Goal: Obtain resource: Obtain resource

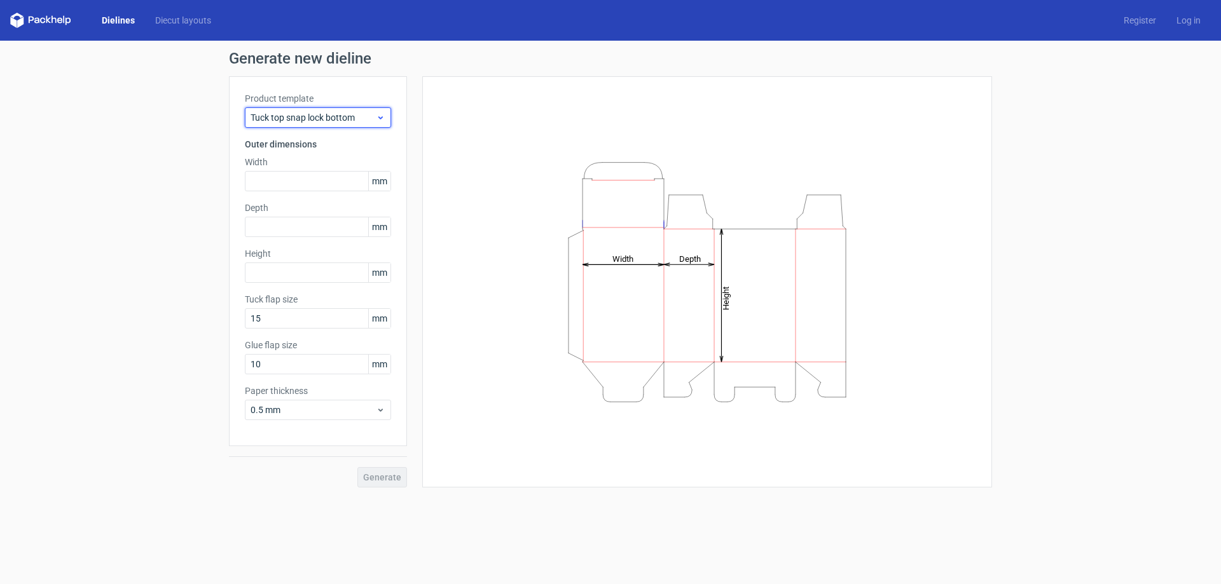
click at [380, 118] on icon at bounding box center [381, 118] width 10 height 10
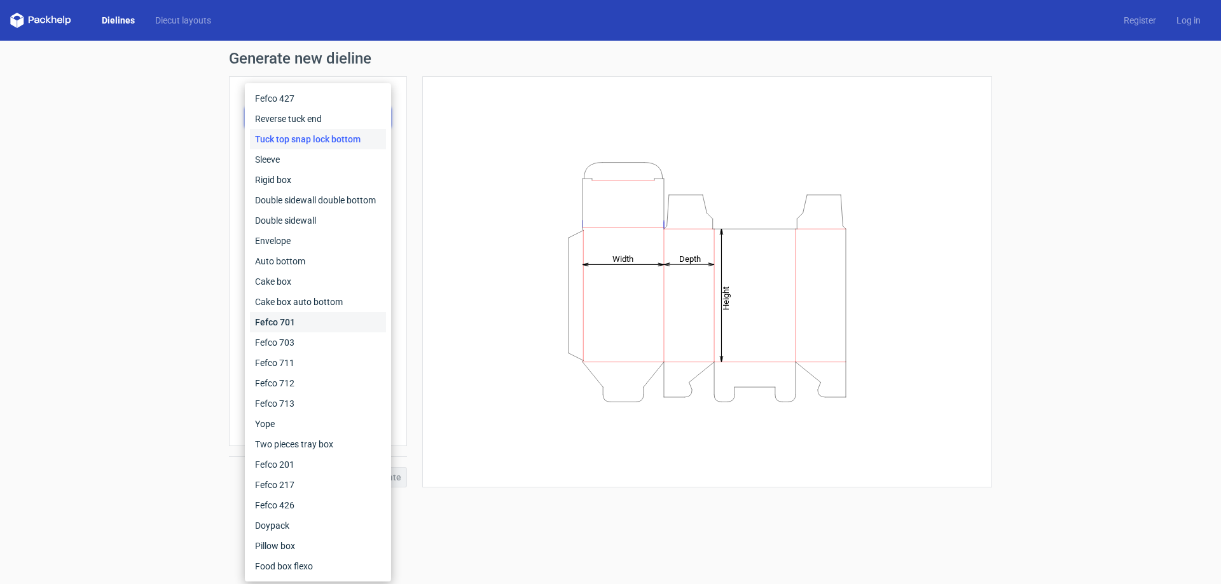
click at [278, 315] on div "Fefco 701" at bounding box center [318, 322] width 136 height 20
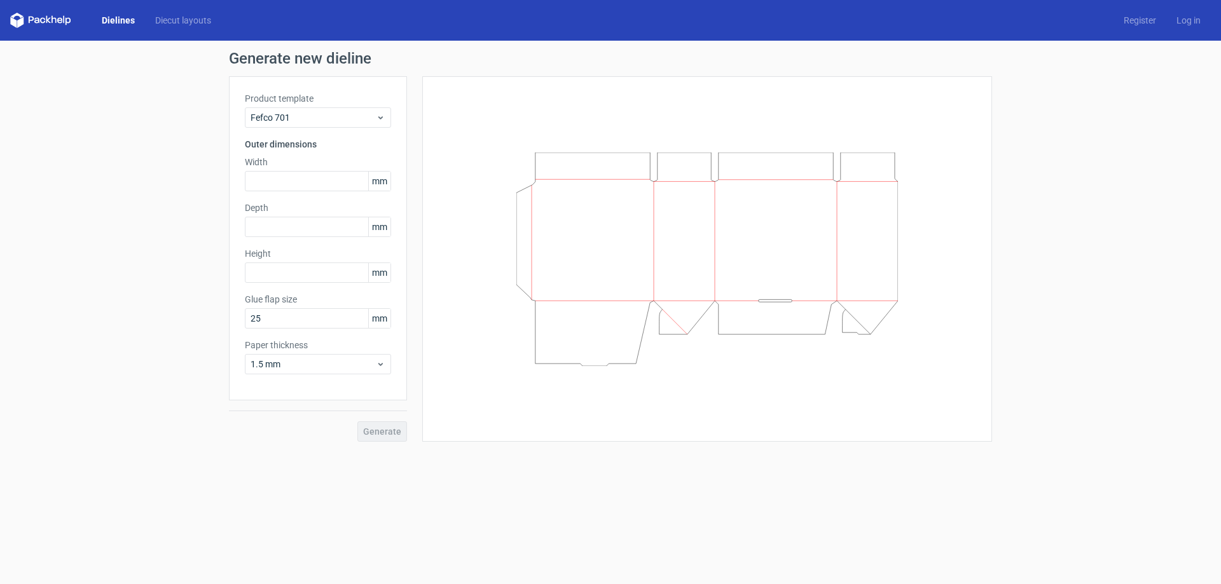
click at [312, 128] on div "Product template Fefco 701 Outer dimensions Width mm Depth mm Height mm Glue fl…" at bounding box center [318, 238] width 178 height 324
click at [310, 121] on span "Fefco 701" at bounding box center [312, 117] width 125 height 13
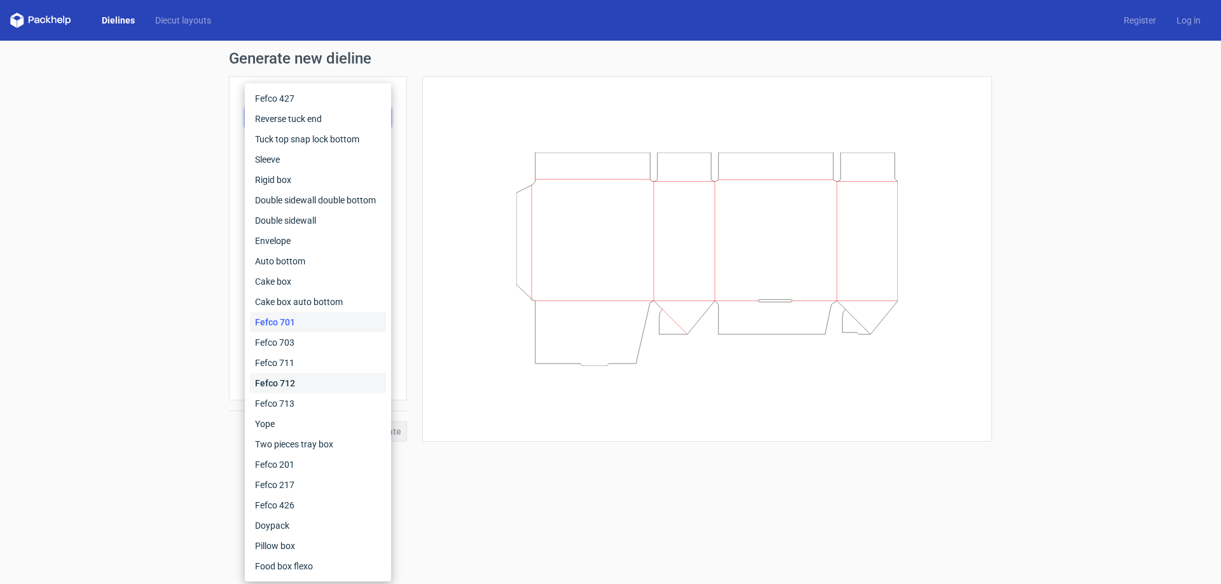
click at [266, 383] on div "Fefco 712" at bounding box center [318, 383] width 136 height 20
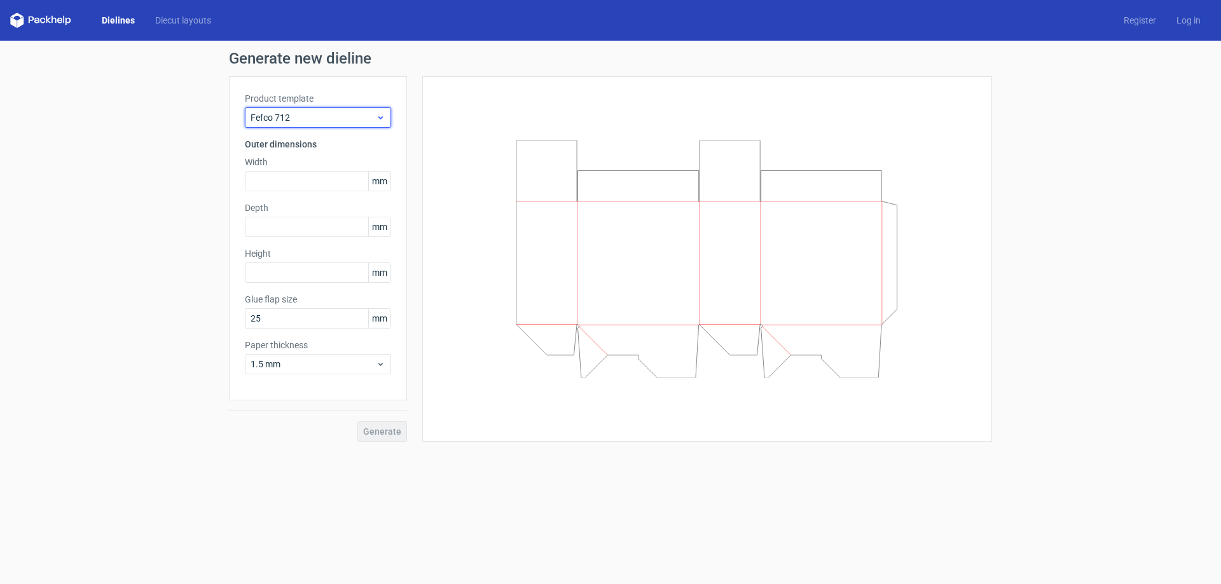
click at [375, 109] on div "Fefco 712" at bounding box center [318, 117] width 146 height 20
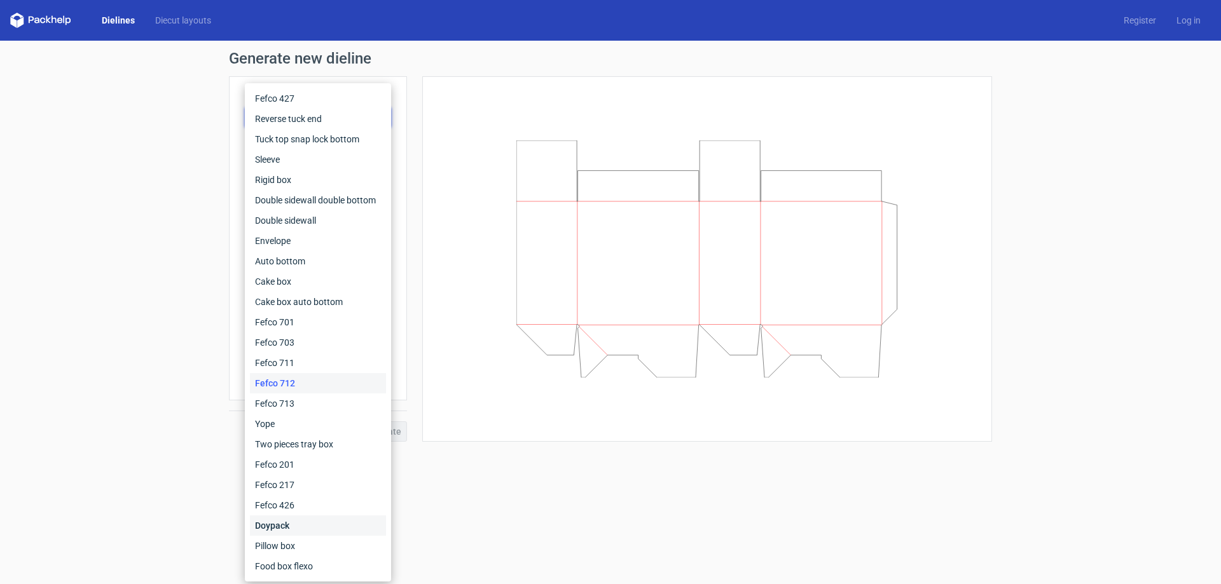
click at [280, 526] on div "Doypack" at bounding box center [318, 526] width 136 height 20
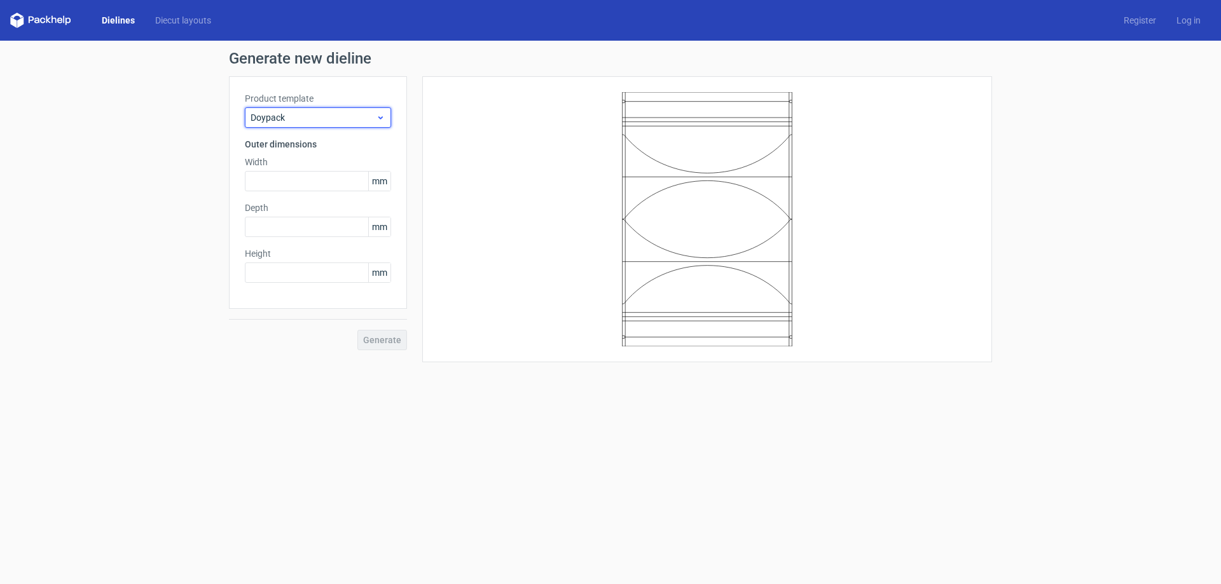
click at [357, 109] on div "Doypack" at bounding box center [318, 117] width 146 height 20
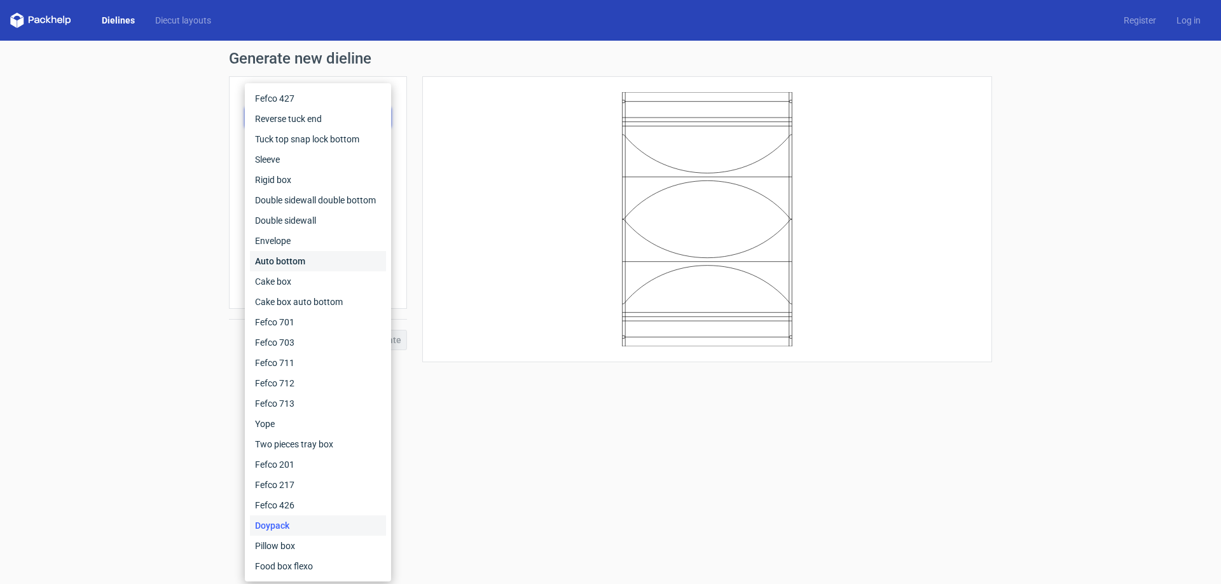
click at [317, 257] on div "Auto bottom" at bounding box center [318, 261] width 136 height 20
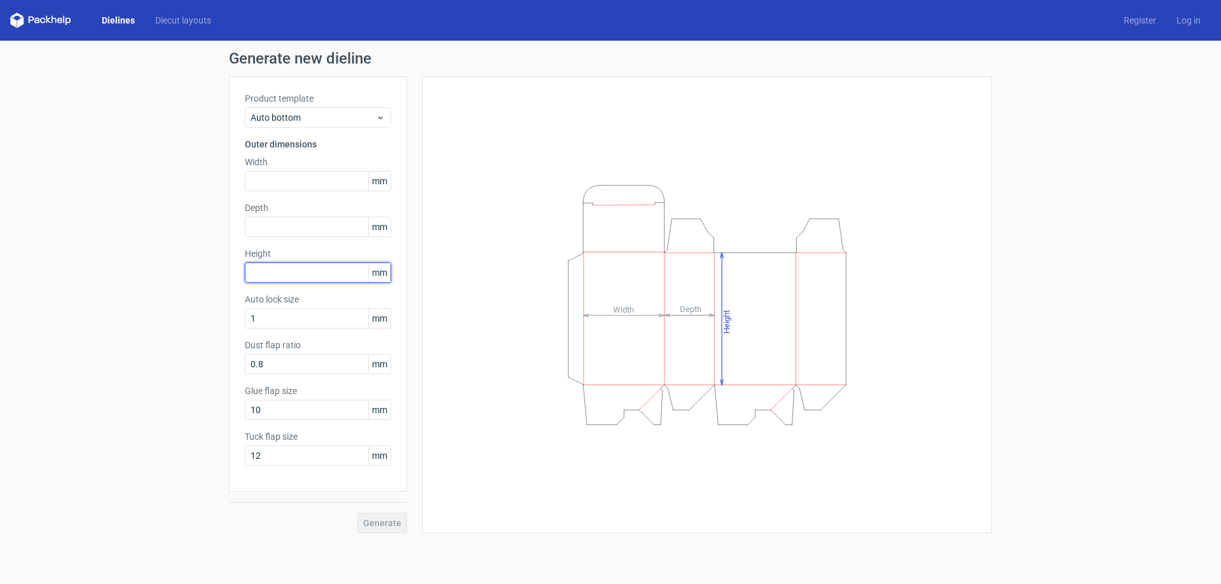
click at [334, 275] on input "text" at bounding box center [318, 273] width 146 height 20
type input "3"
type input "140"
type input "40"
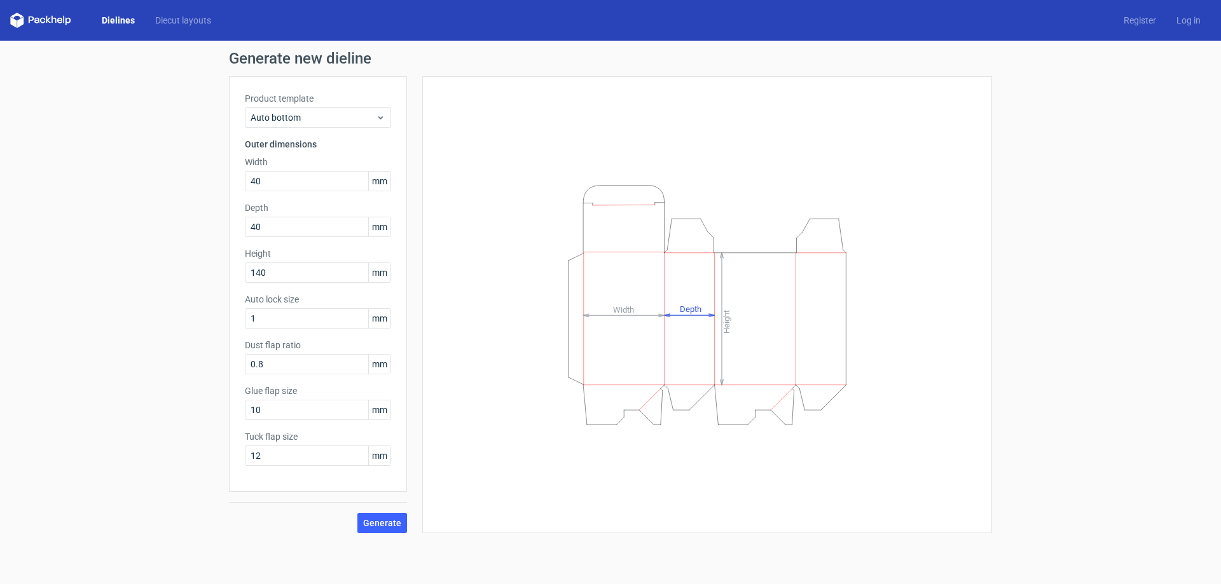
click at [480, 488] on div "Height Depth Width" at bounding box center [707, 304] width 538 height 425
click at [380, 519] on span "Generate" at bounding box center [382, 523] width 38 height 9
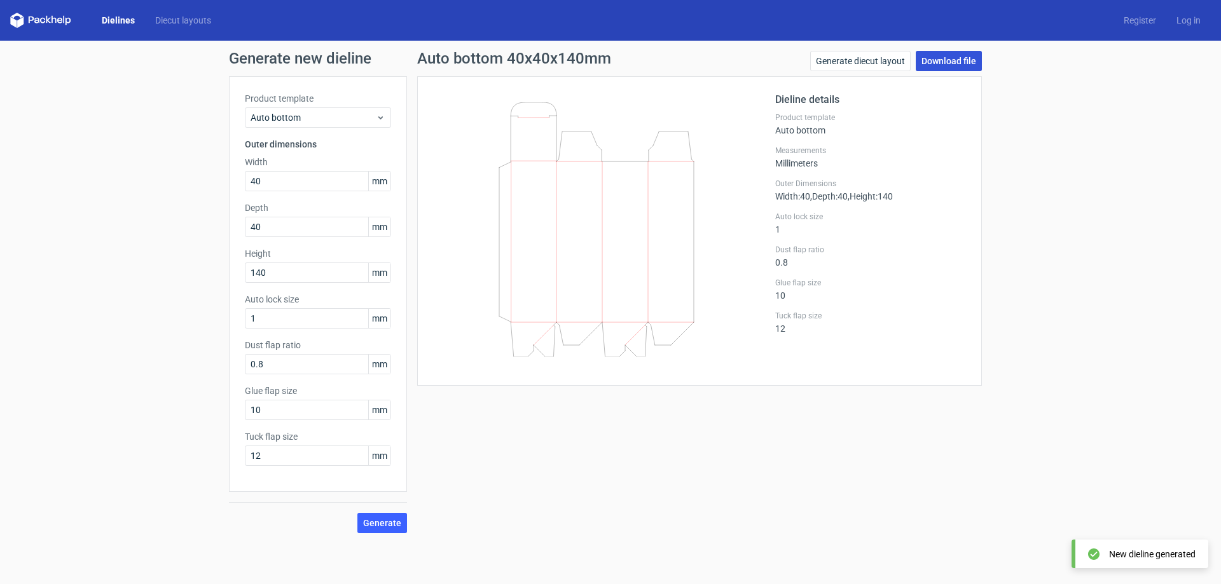
click at [948, 58] on link "Download file" at bounding box center [948, 61] width 66 height 20
click at [191, 23] on link "Diecut layouts" at bounding box center [183, 20] width 76 height 13
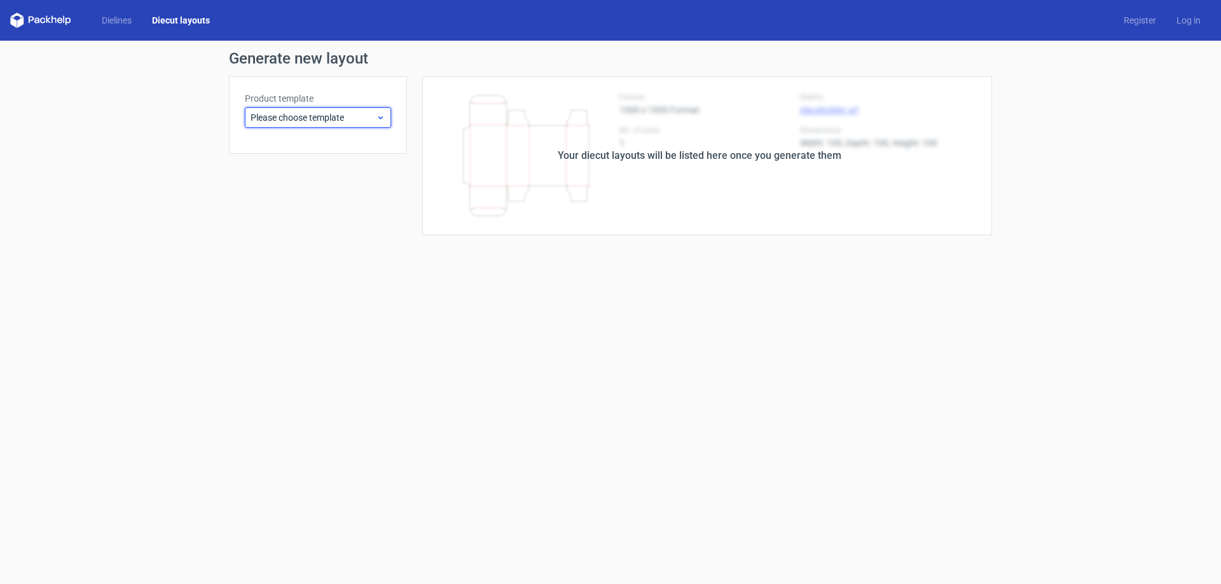
click at [298, 108] on div "Please choose template" at bounding box center [318, 117] width 146 height 20
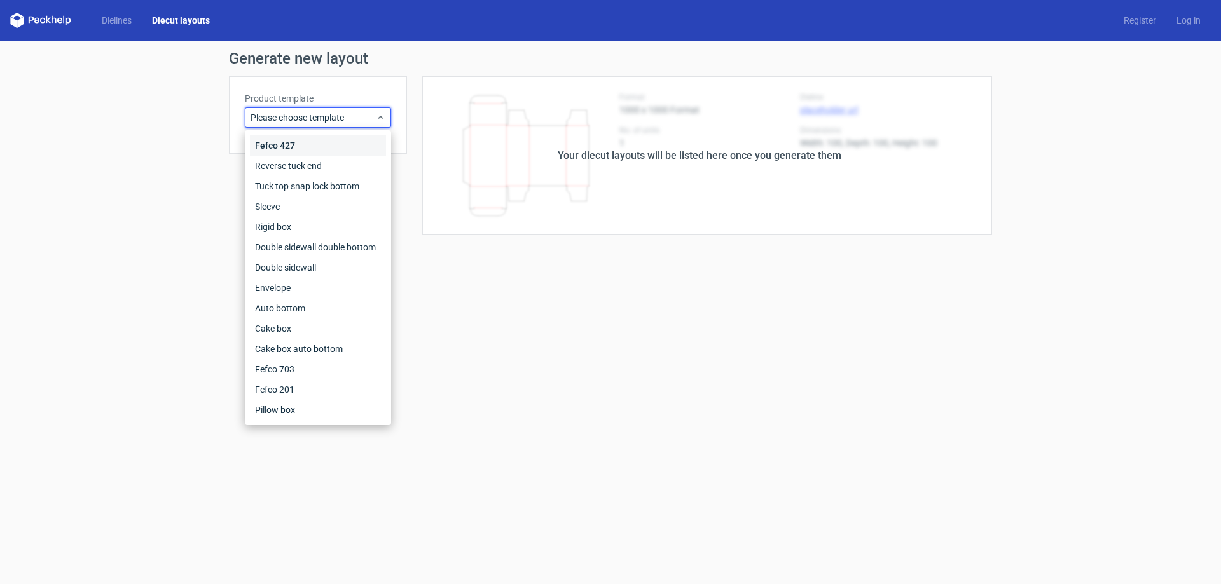
click at [296, 142] on div "Fefco 427" at bounding box center [318, 145] width 136 height 20
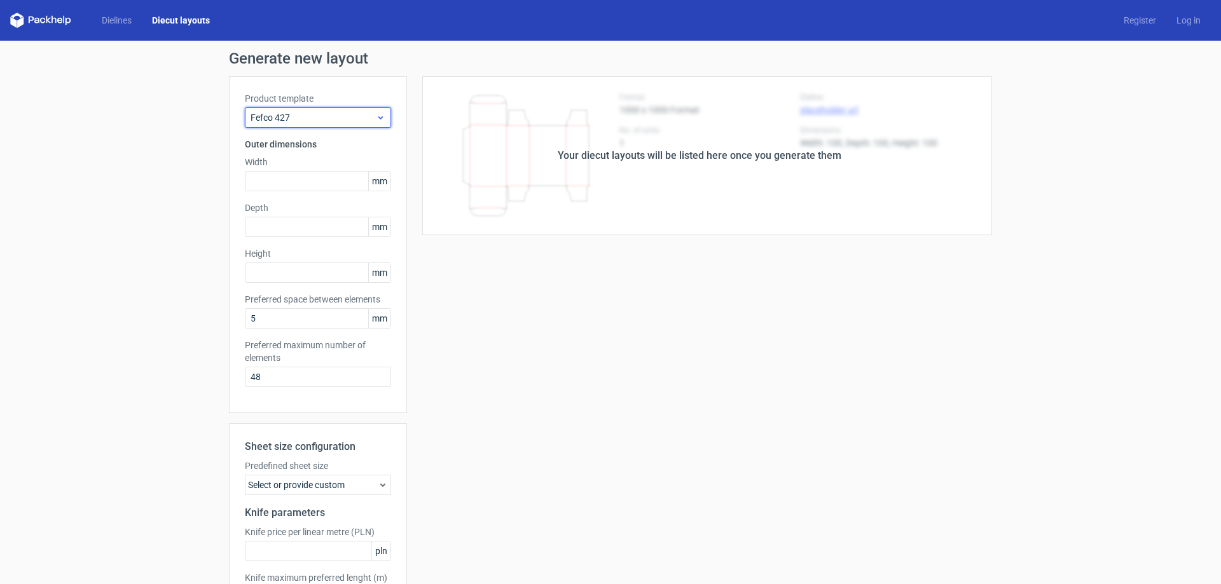
click at [329, 116] on span "Fefco 427" at bounding box center [312, 117] width 125 height 13
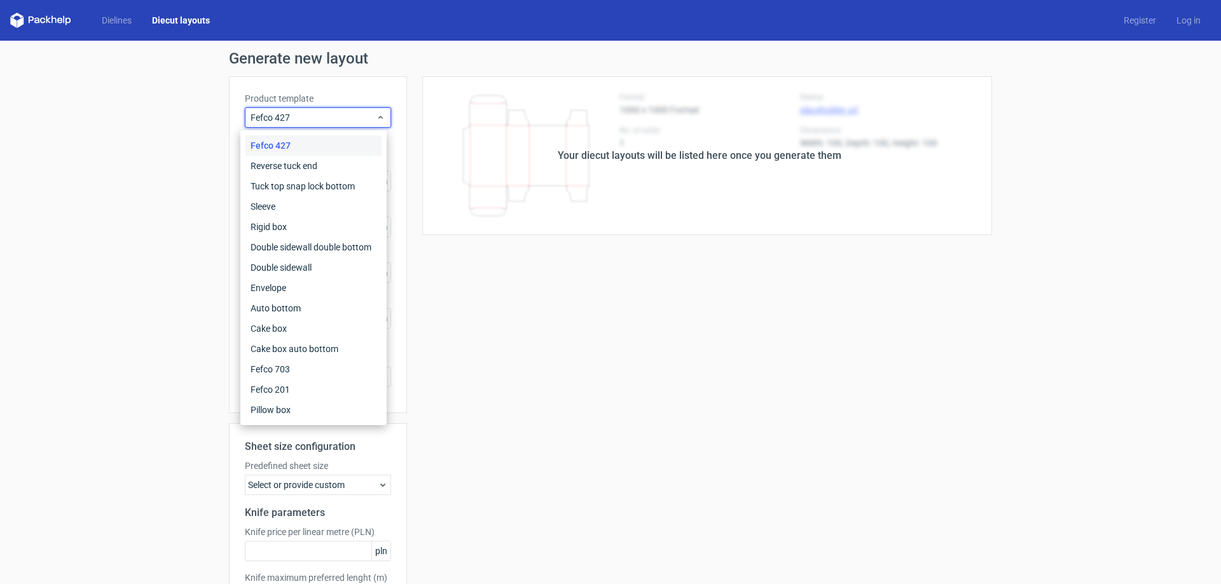
click at [324, 154] on div "Fefco 427" at bounding box center [313, 145] width 136 height 20
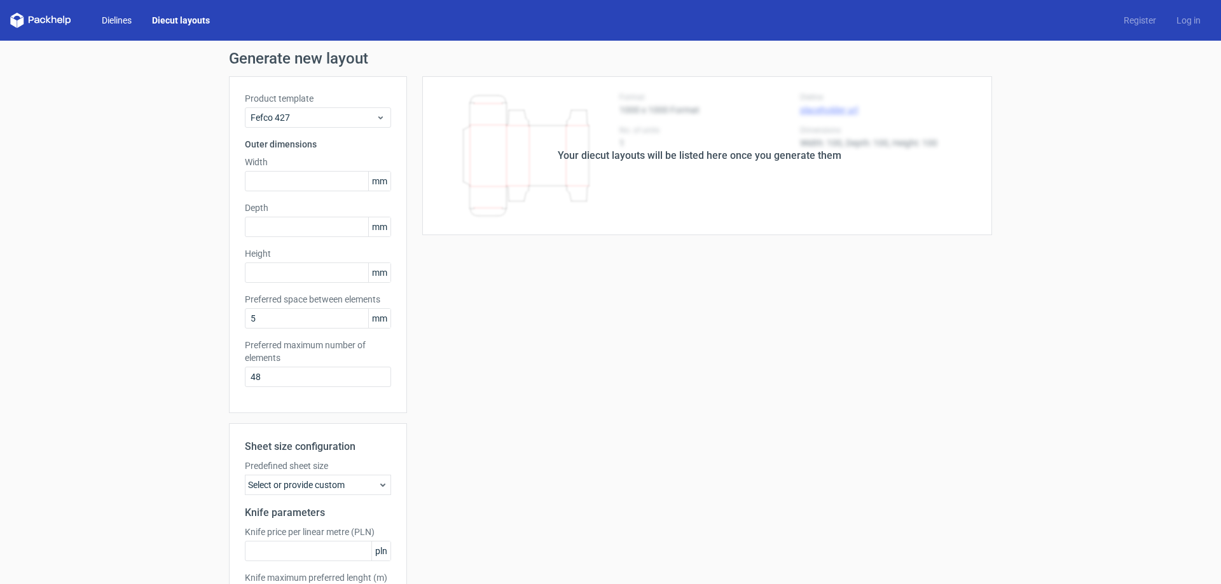
click at [134, 22] on link "Dielines" at bounding box center [117, 20] width 50 height 13
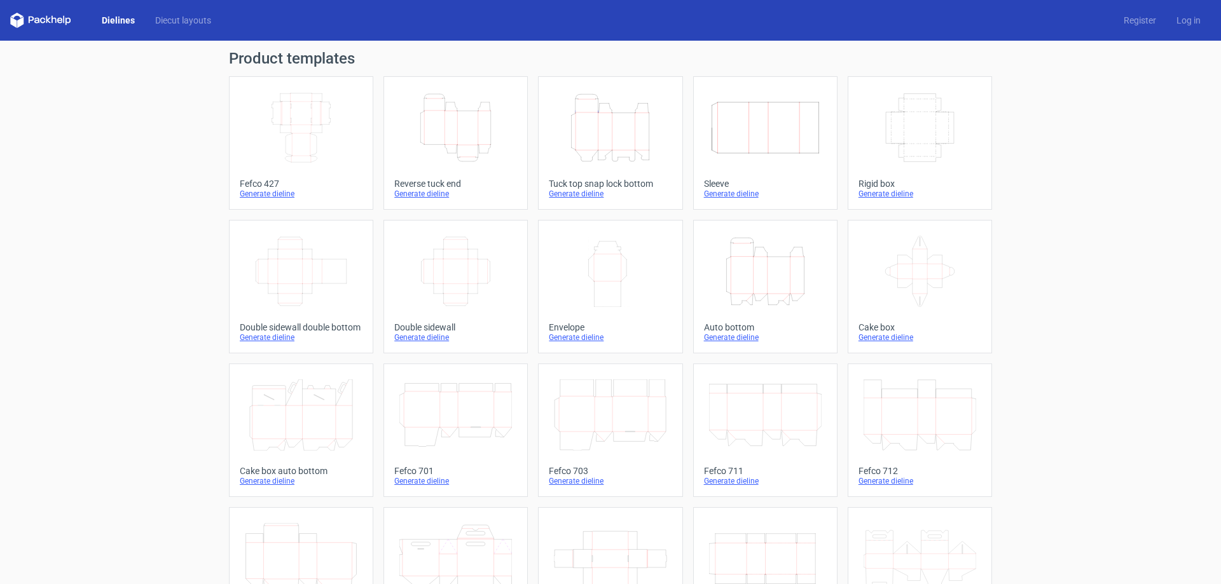
click at [286, 195] on div "Generate dieline" at bounding box center [301, 194] width 123 height 10
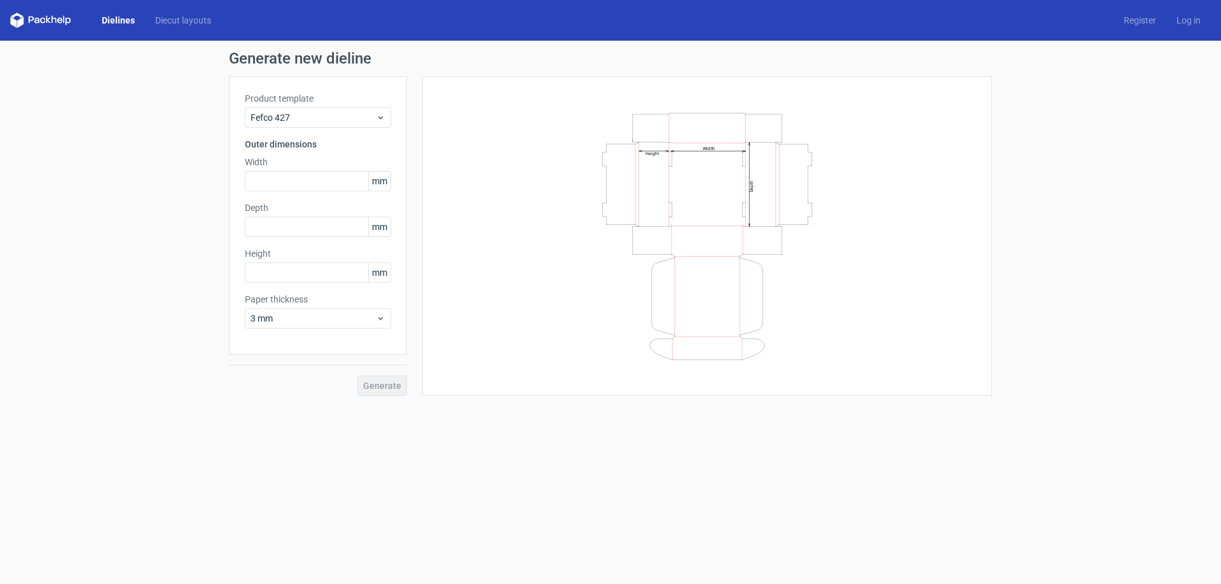
click at [379, 183] on span "mm" at bounding box center [379, 181] width 22 height 19
drag, startPoint x: 386, startPoint y: 179, endPoint x: 339, endPoint y: 181, distance: 46.4
click at [339, 181] on div "mm" at bounding box center [318, 181] width 146 height 20
click at [334, 182] on input "text" at bounding box center [318, 181] width 146 height 20
click at [332, 181] on input "text" at bounding box center [318, 181] width 146 height 20
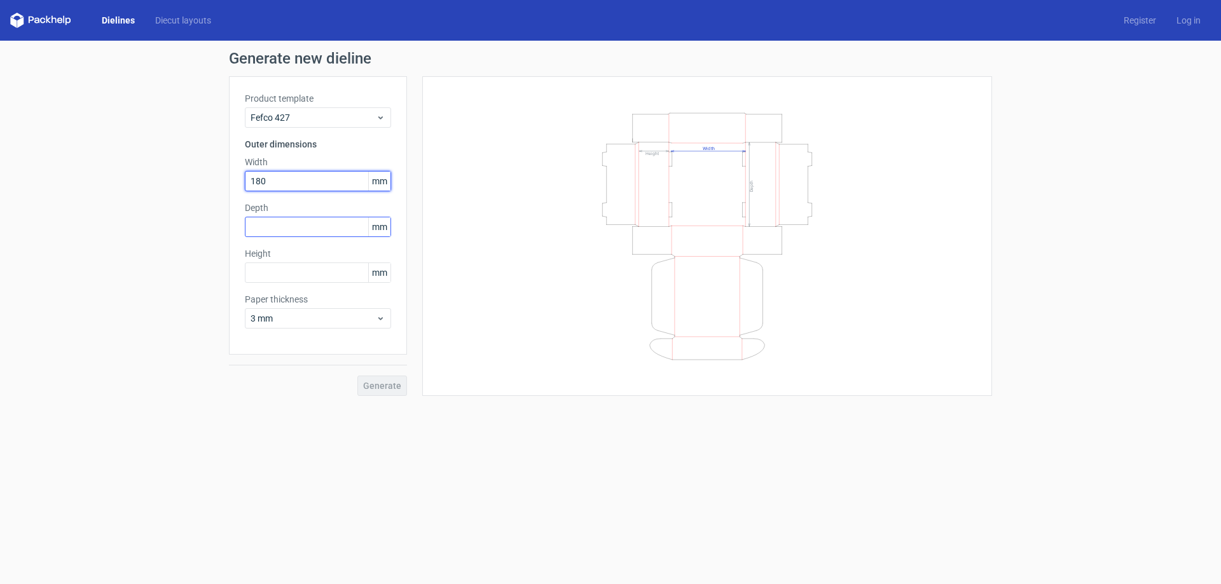
type input "180"
click at [299, 226] on input "text" at bounding box center [318, 227] width 146 height 20
type input "220"
click at [313, 271] on input "text" at bounding box center [318, 273] width 146 height 20
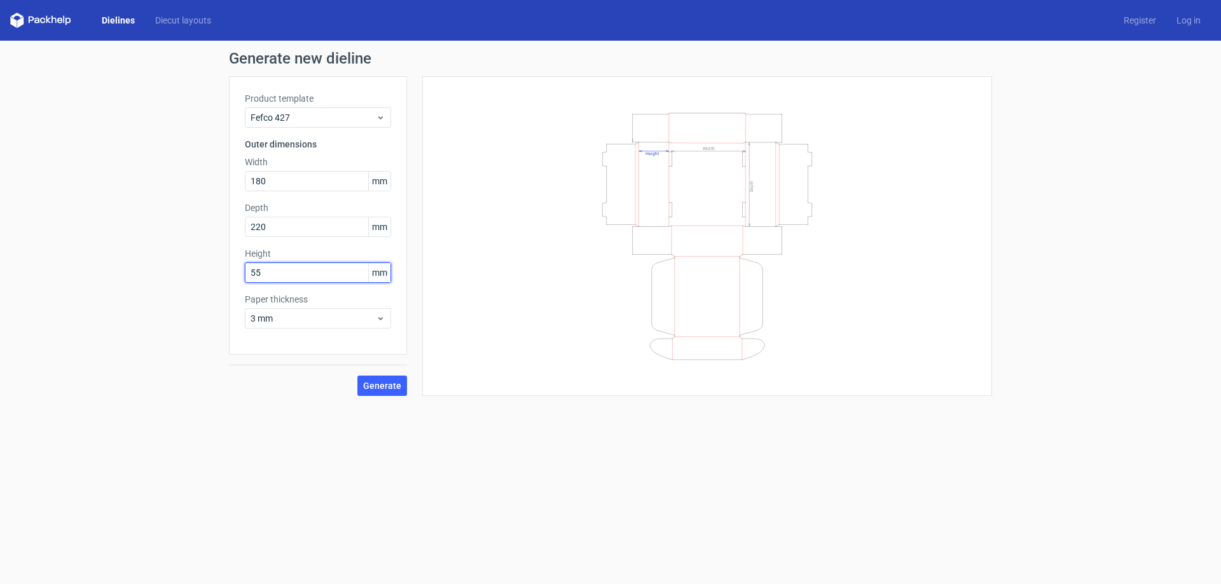
type input "55"
click at [310, 405] on div "Generate new dieline Product template Fefco 427 Outer dimensions Width 180 mm D…" at bounding box center [610, 224] width 1221 height 366
click at [338, 326] on div "3 mm" at bounding box center [318, 318] width 146 height 20
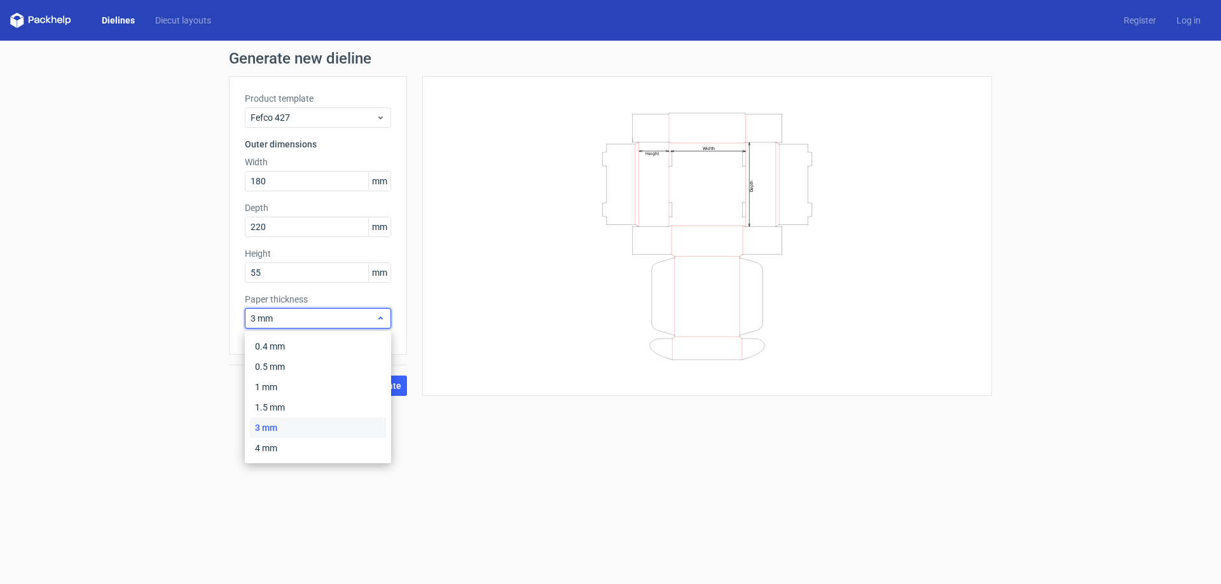
click at [338, 326] on div "3 mm" at bounding box center [318, 318] width 146 height 20
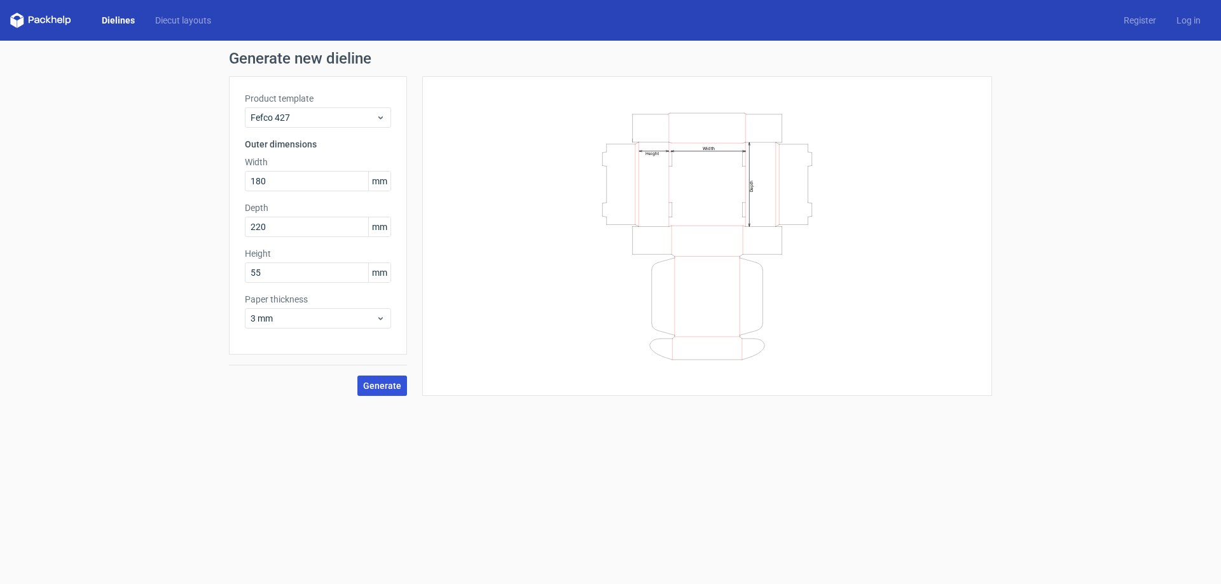
click at [377, 381] on span "Generate" at bounding box center [382, 385] width 38 height 9
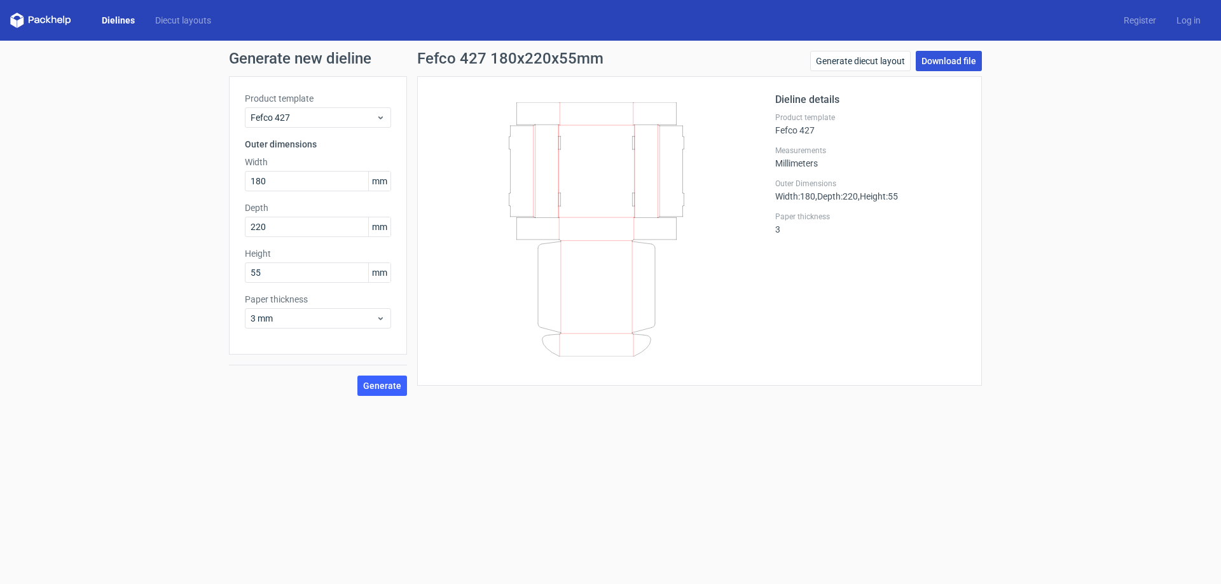
click at [973, 70] on link "Download file" at bounding box center [948, 61] width 66 height 20
click at [378, 322] on icon at bounding box center [381, 318] width 10 height 10
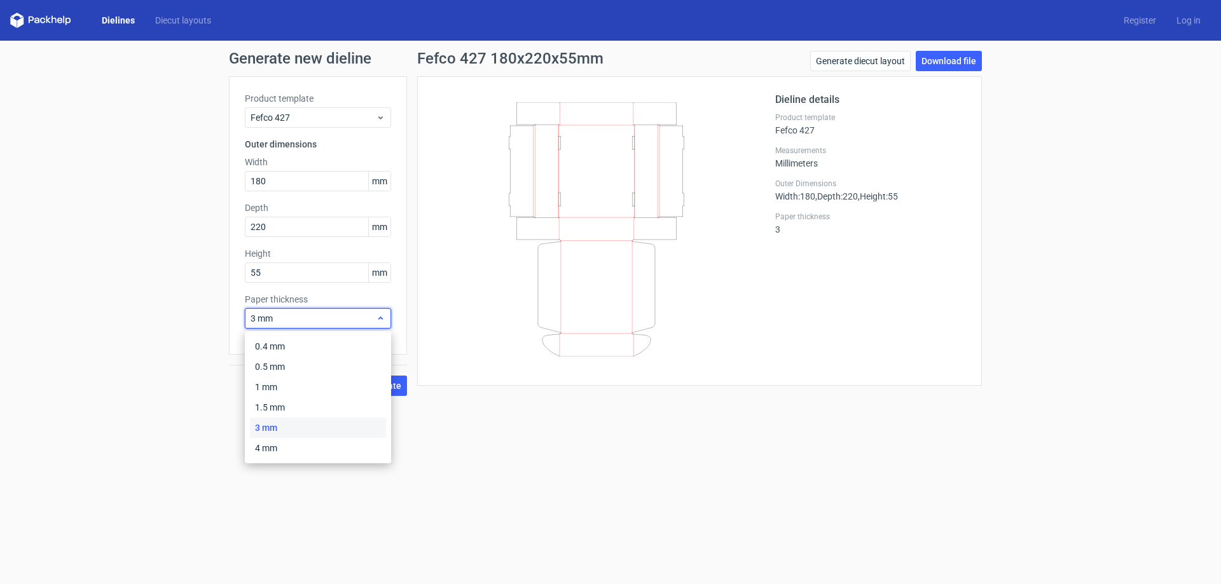
click at [381, 317] on icon at bounding box center [381, 318] width 10 height 10
click at [352, 315] on span "3 mm" at bounding box center [312, 318] width 125 height 13
click at [341, 407] on div "1.5 mm" at bounding box center [318, 407] width 136 height 20
click at [360, 315] on span "1.5 mm" at bounding box center [312, 318] width 125 height 13
click at [348, 427] on div "3 mm" at bounding box center [318, 428] width 136 height 20
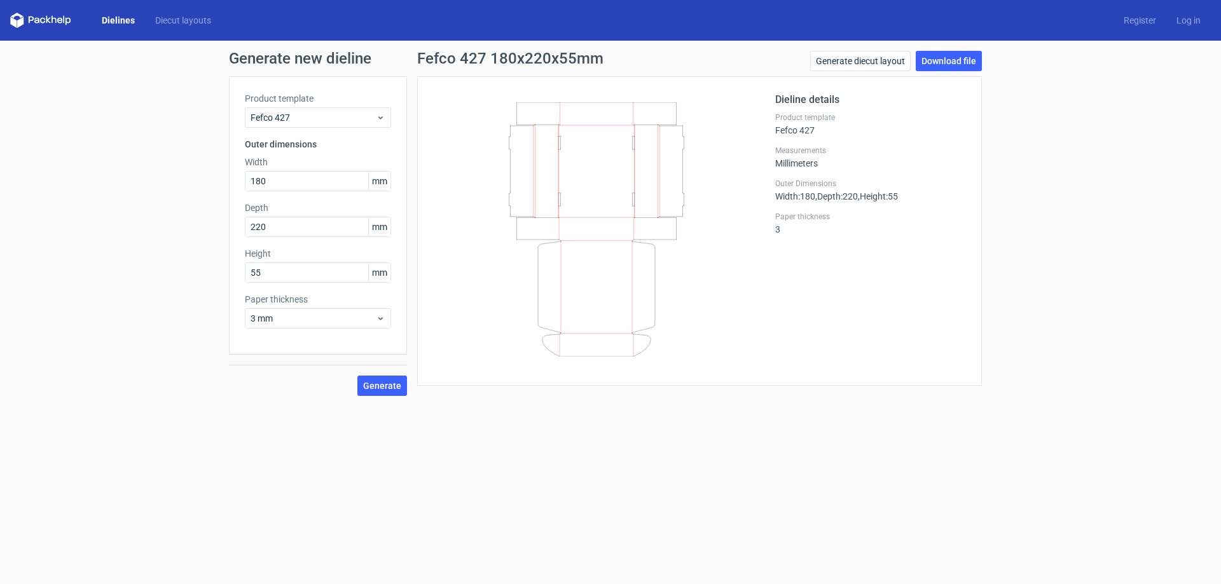
click at [555, 451] on form "Generate new dieline Product template Fefco 427 Outer dimensions Width 180 mm D…" at bounding box center [610, 313] width 1221 height 544
click at [859, 67] on link "Generate diecut layout" at bounding box center [860, 61] width 100 height 20
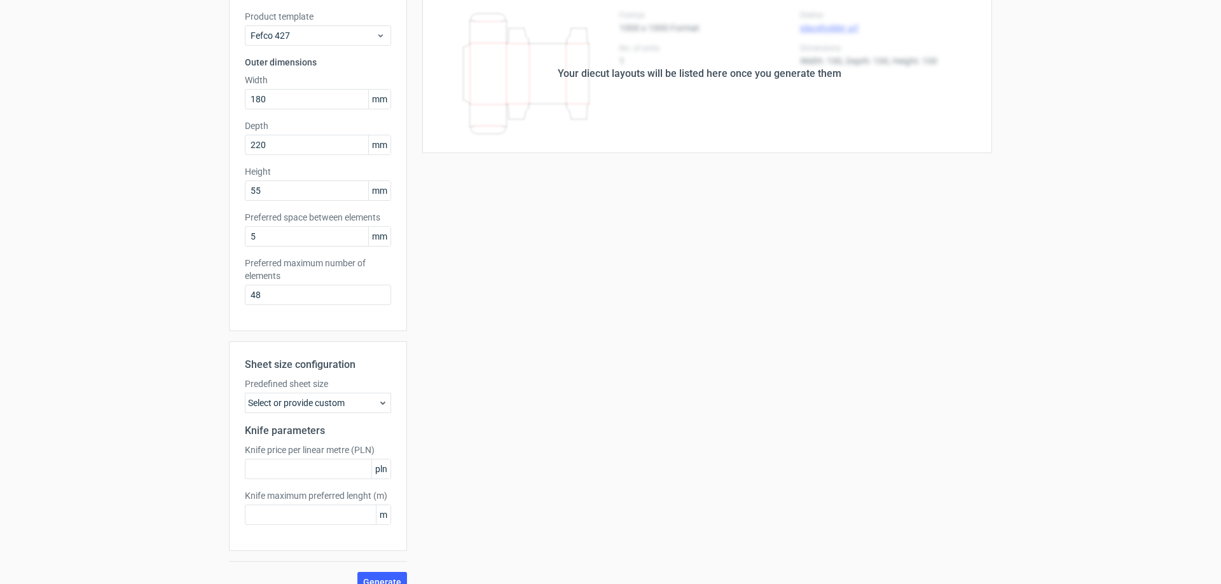
scroll to position [100, 0]
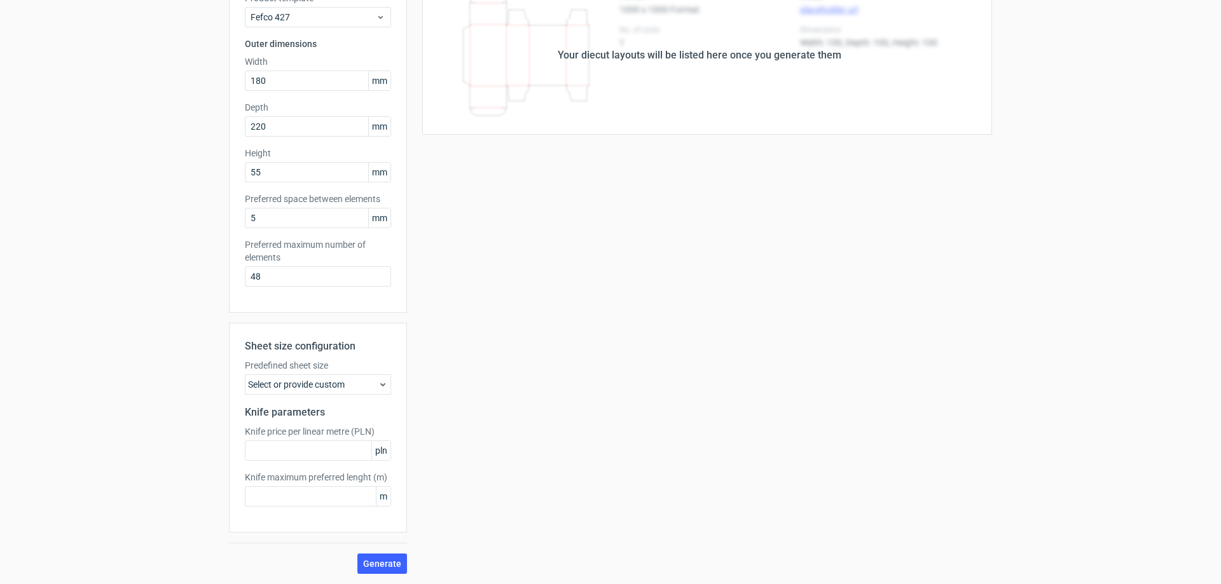
click at [352, 383] on div "Select or provide custom" at bounding box center [318, 384] width 146 height 20
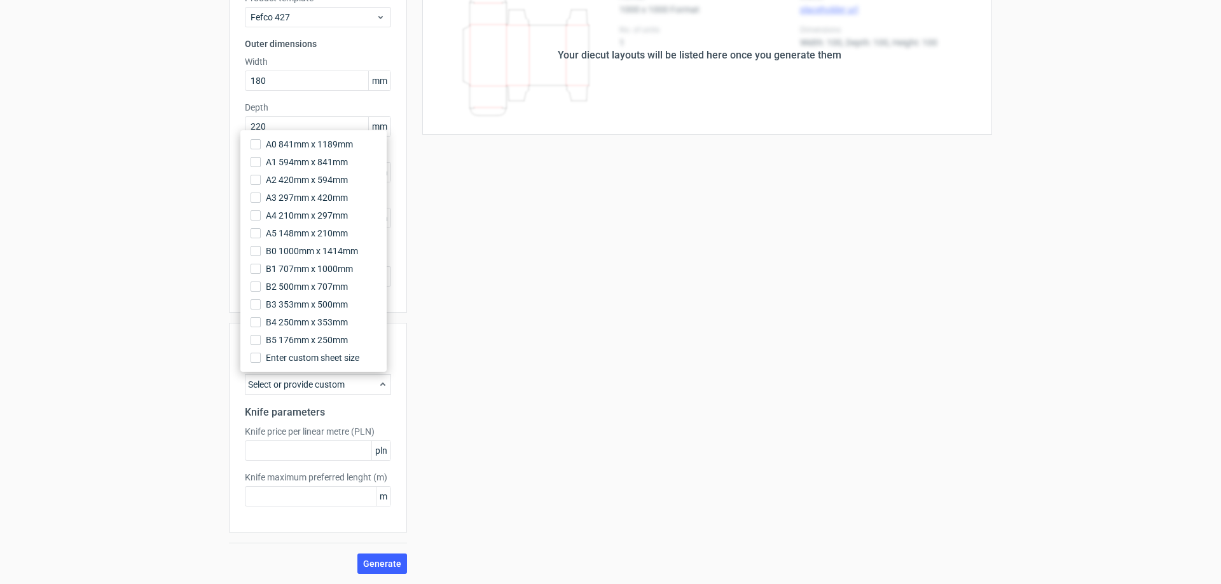
click at [352, 382] on div "Select or provide custom" at bounding box center [318, 384] width 146 height 20
click at [517, 400] on div "Your diecut layouts will be listed here once you generate them Height Depth Wid…" at bounding box center [699, 275] width 585 height 598
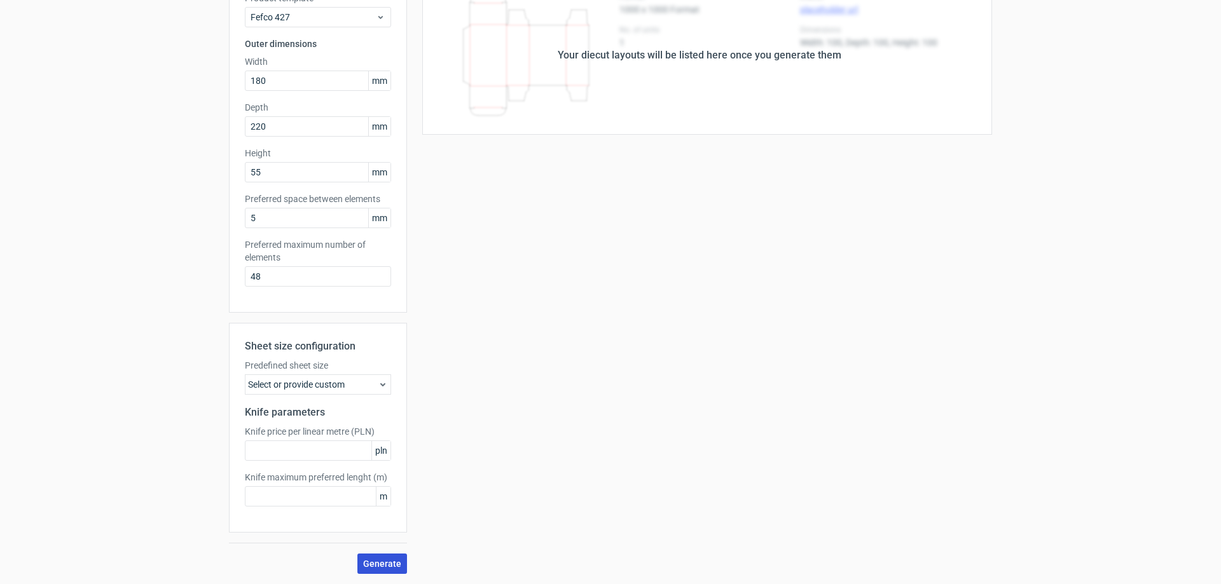
click at [379, 559] on span "Generate" at bounding box center [382, 563] width 38 height 9
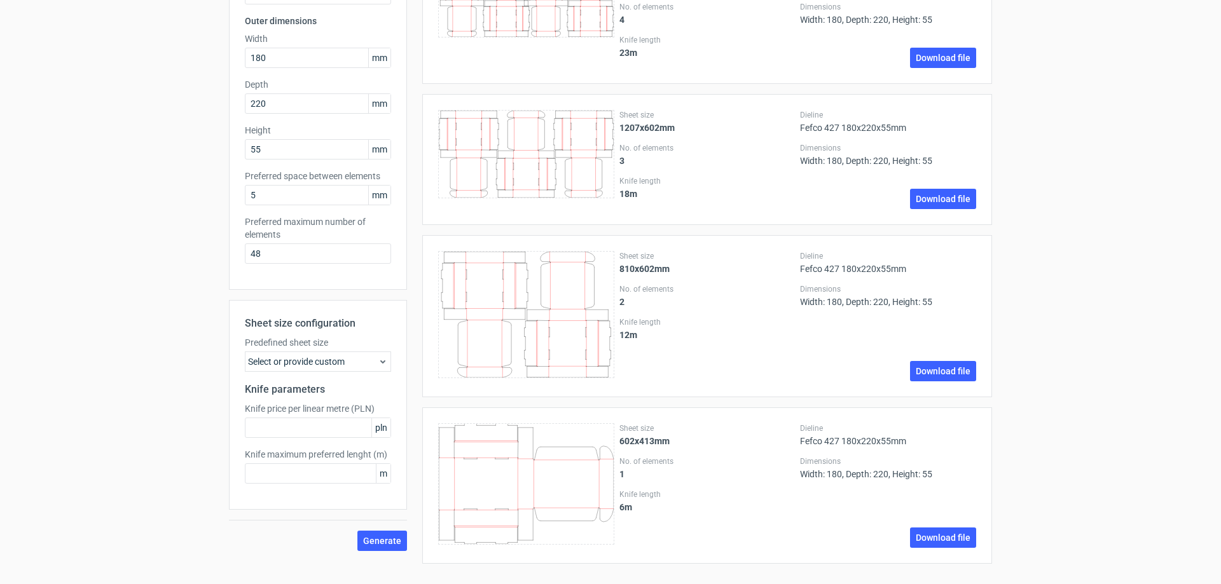
scroll to position [0, 0]
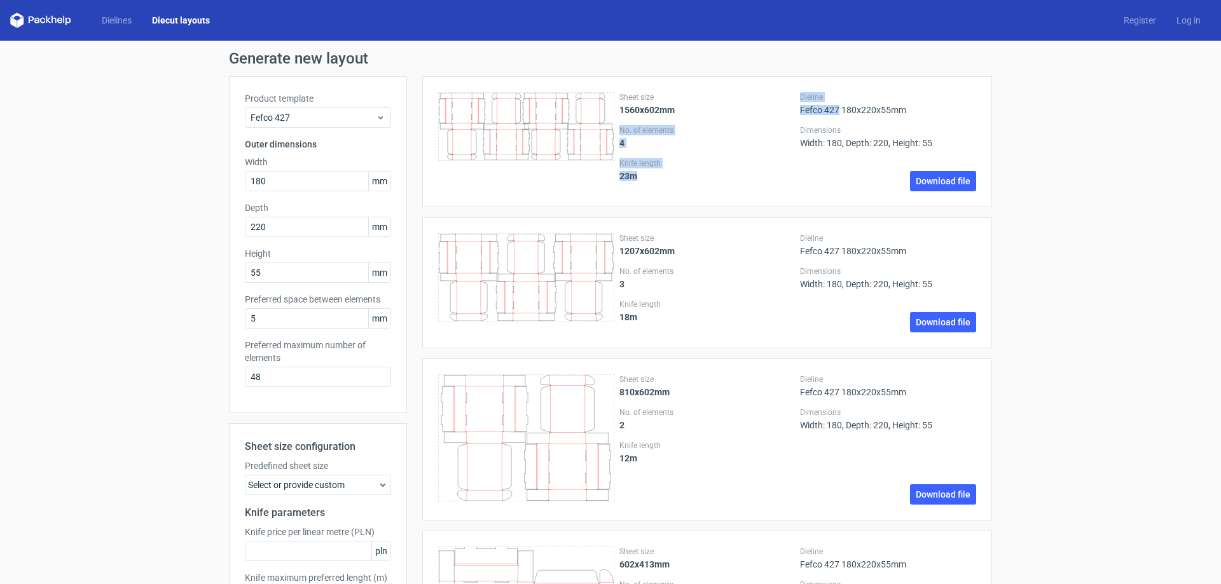
drag, startPoint x: 834, startPoint y: 109, endPoint x: 791, endPoint y: 111, distance: 43.3
click at [791, 111] on div "Sheet size 1560x602mm No. of elements 4 Knife length 23 m Dieline Fefco 427 180…" at bounding box center [707, 141] width 538 height 99
click at [792, 107] on div "Sheet size 1560x602mm No. of elements 4 Knife length 23 m Dieline Fefco 427 180…" at bounding box center [707, 141] width 538 height 99
click at [800, 107] on div "Dieline Fefco 427 180x220x55mm" at bounding box center [888, 103] width 176 height 23
copy div "Fefco 427"
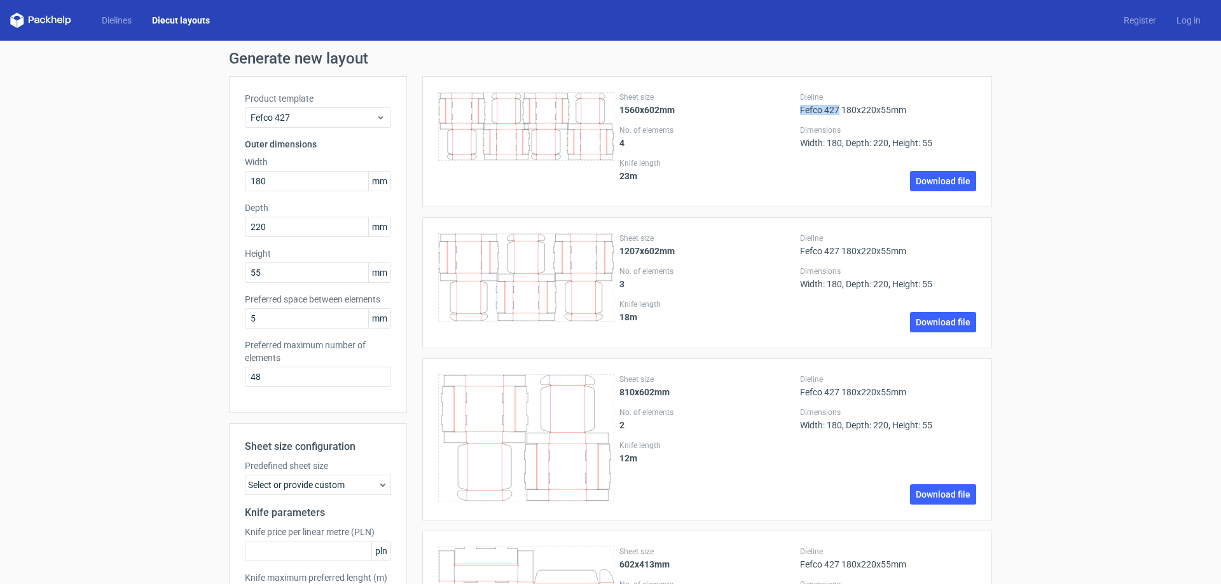
scroll to position [125, 0]
